Goal: Information Seeking & Learning: Learn about a topic

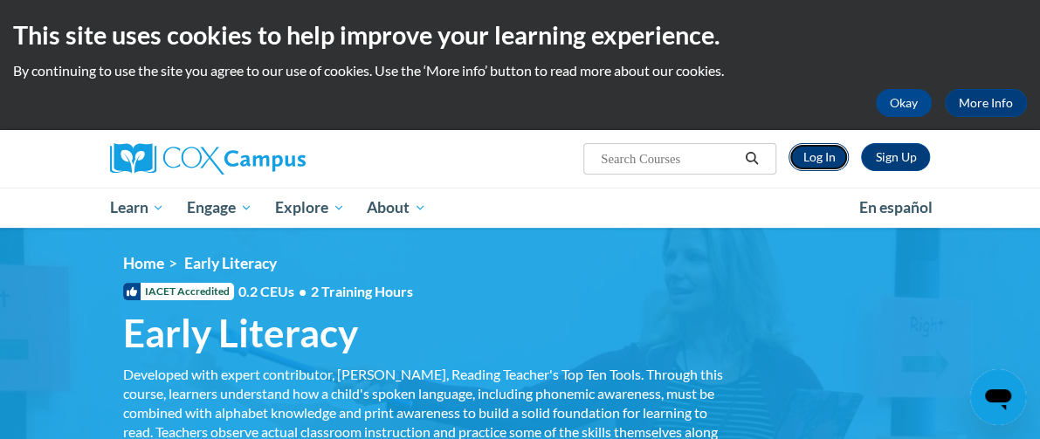
click at [849, 158] on link "Log In" at bounding box center [818, 157] width 60 height 28
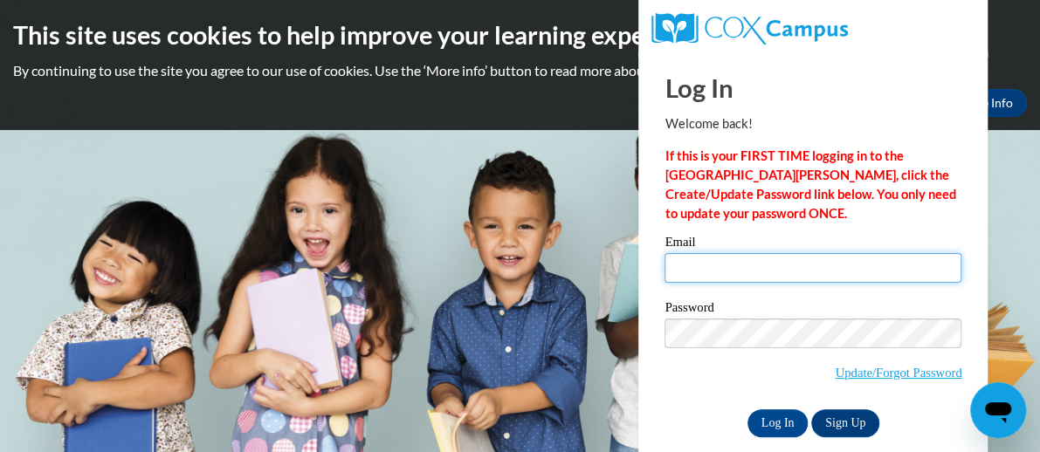
type input "[EMAIL_ADDRESS][PERSON_NAME][PERSON_NAME][DOMAIN_NAME]"
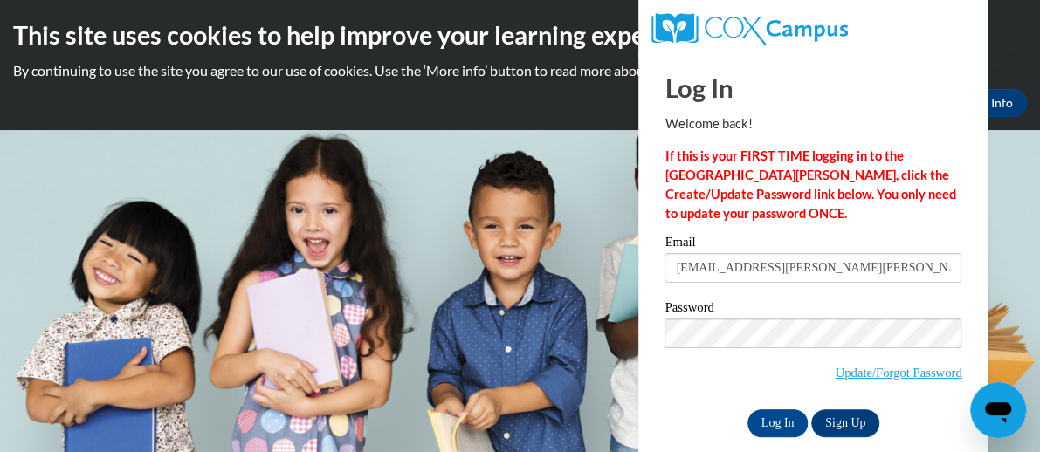
click at [141, 111] on div "Okay More Info" at bounding box center [520, 103] width 1014 height 28
click at [770, 430] on input "Log In" at bounding box center [777, 424] width 61 height 28
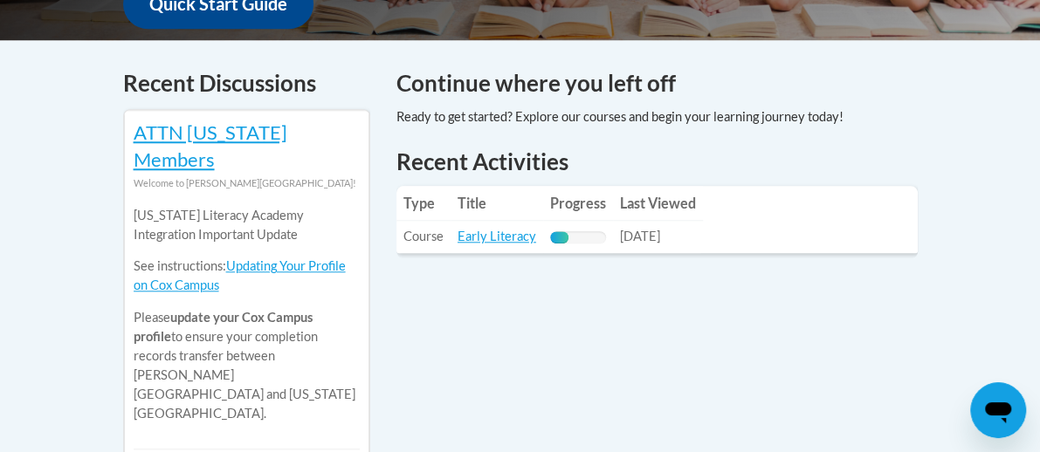
scroll to position [727, 0]
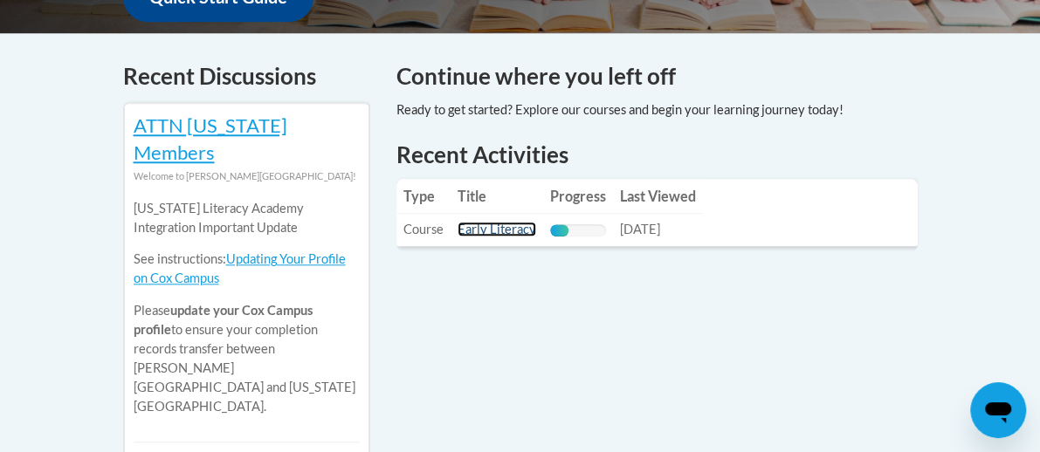
click at [458, 222] on link "Early Literacy" at bounding box center [497, 229] width 79 height 15
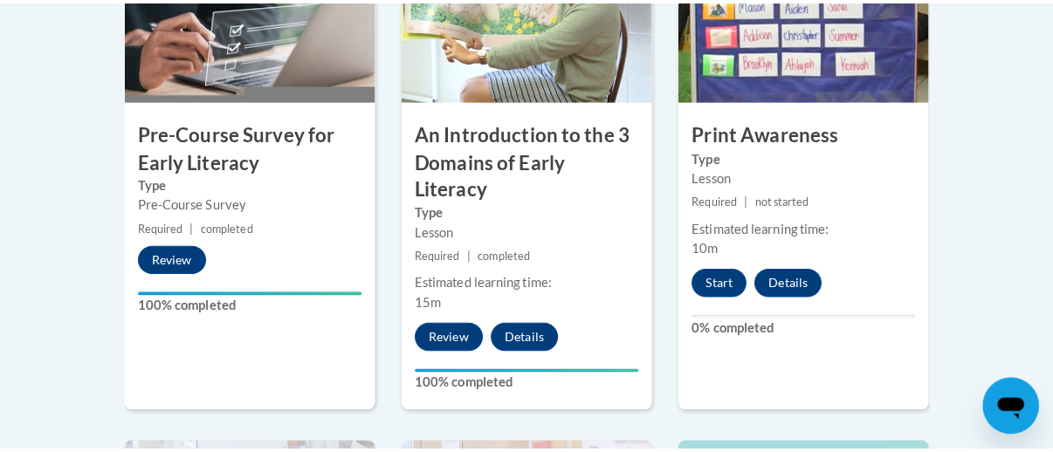
scroll to position [736, 0]
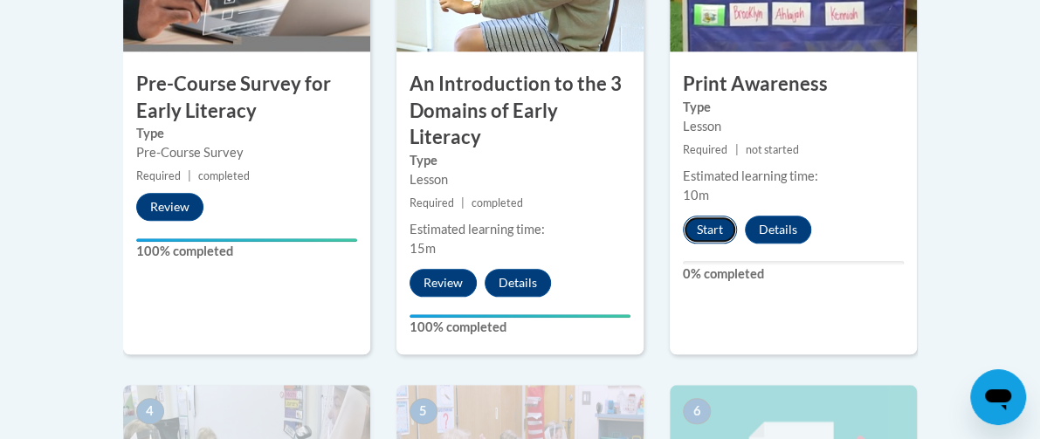
click at [737, 225] on button "Start" at bounding box center [710, 230] width 54 height 28
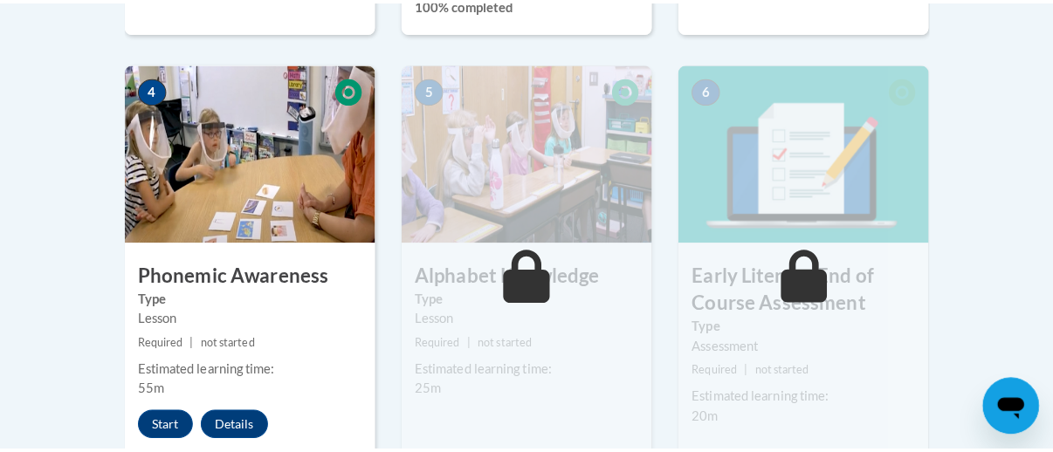
scroll to position [1177, 0]
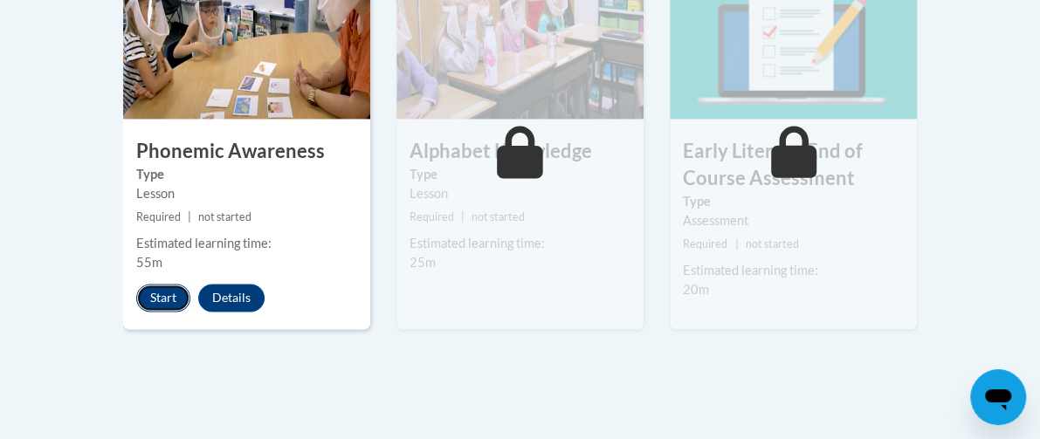
click at [136, 284] on button "Start" at bounding box center [163, 298] width 54 height 28
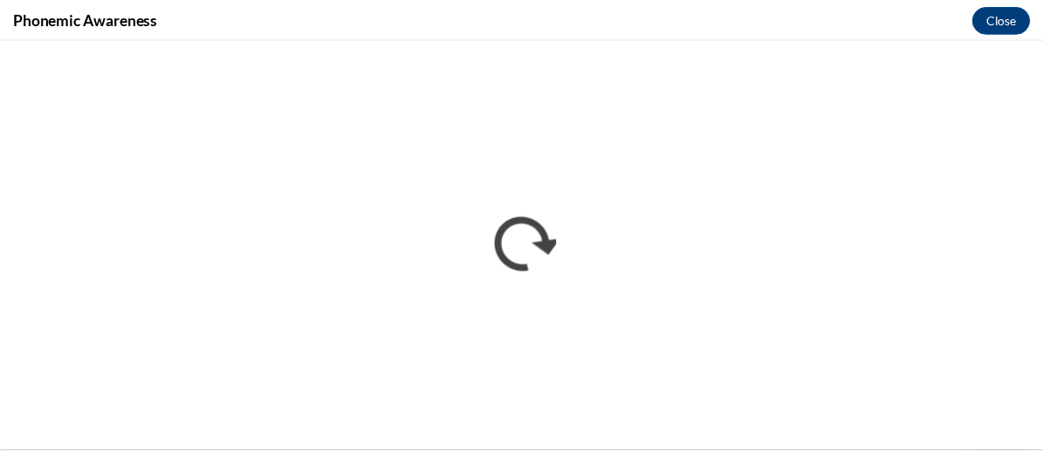
scroll to position [0, 0]
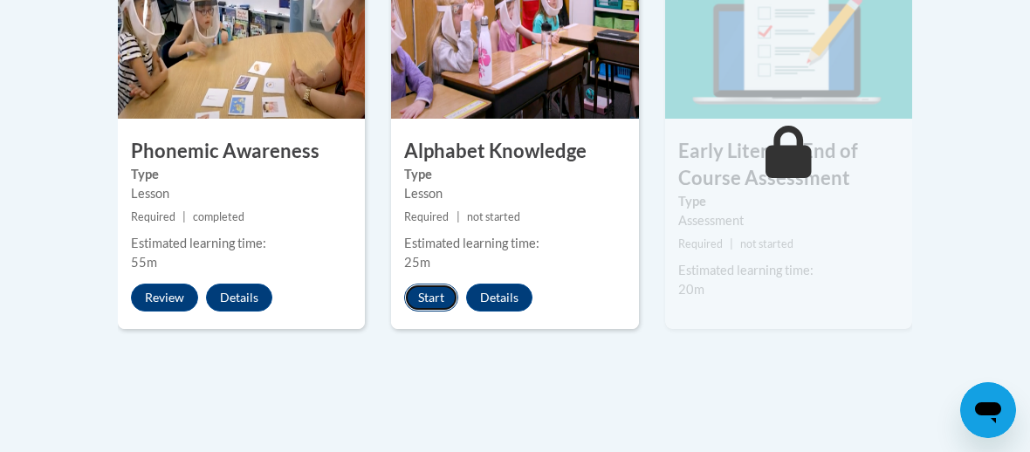
click at [437, 284] on button "Start" at bounding box center [431, 298] width 54 height 28
